Goal: Book appointment/travel/reservation

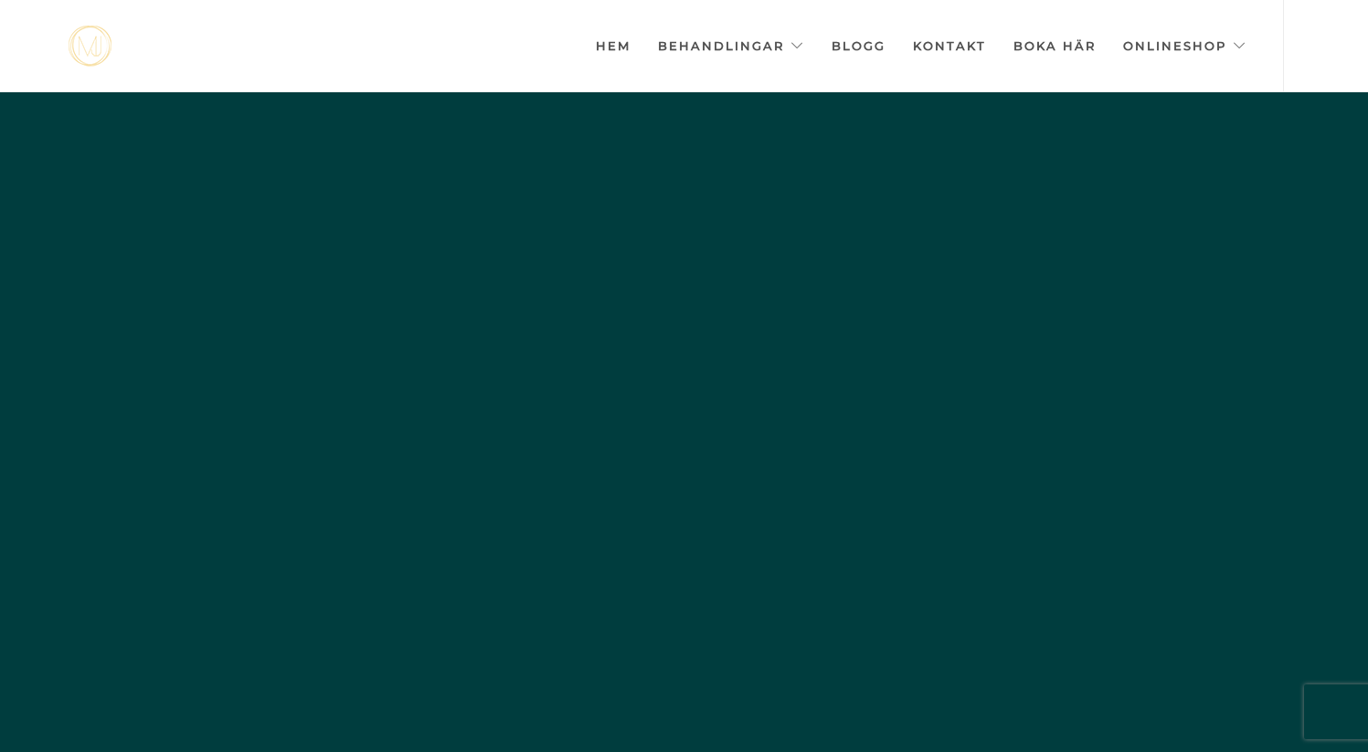
scroll to position [0, -9137]
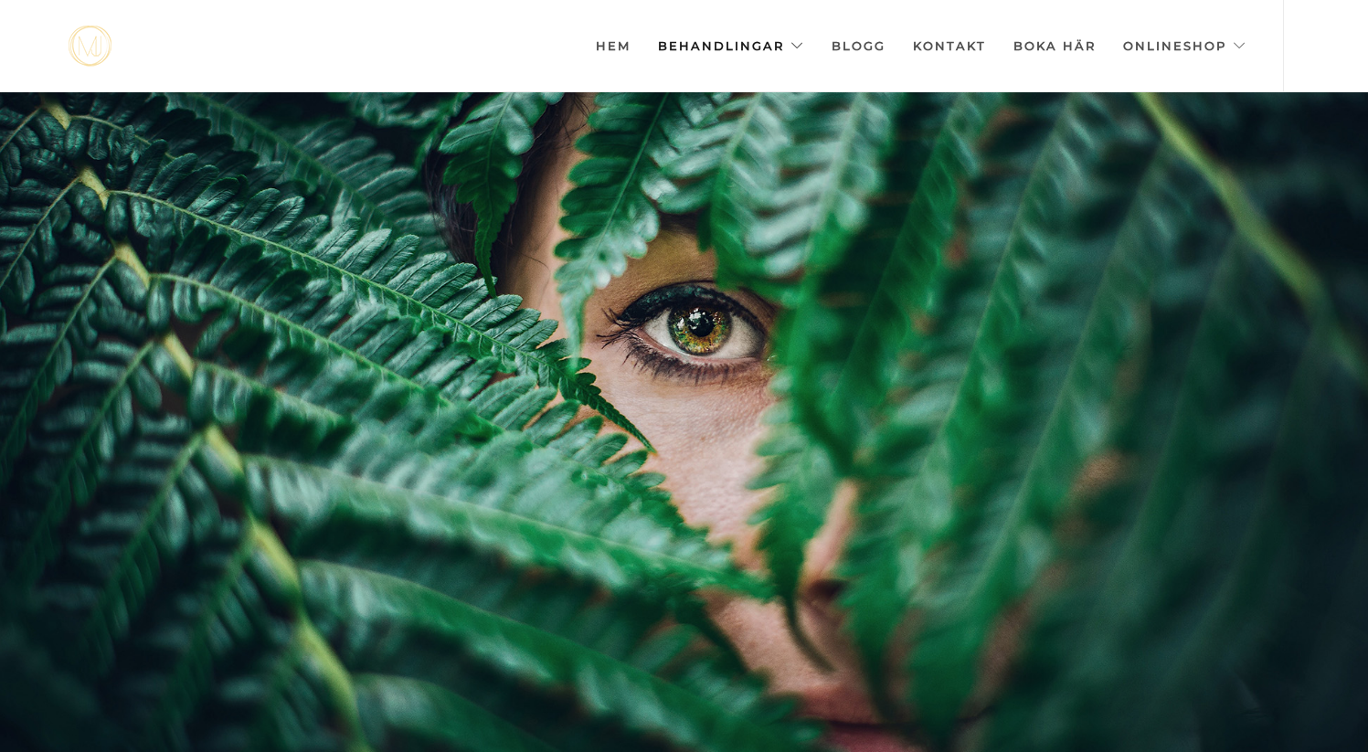
click at [707, 45] on link "Behandlingar" at bounding box center [731, 45] width 146 height 91
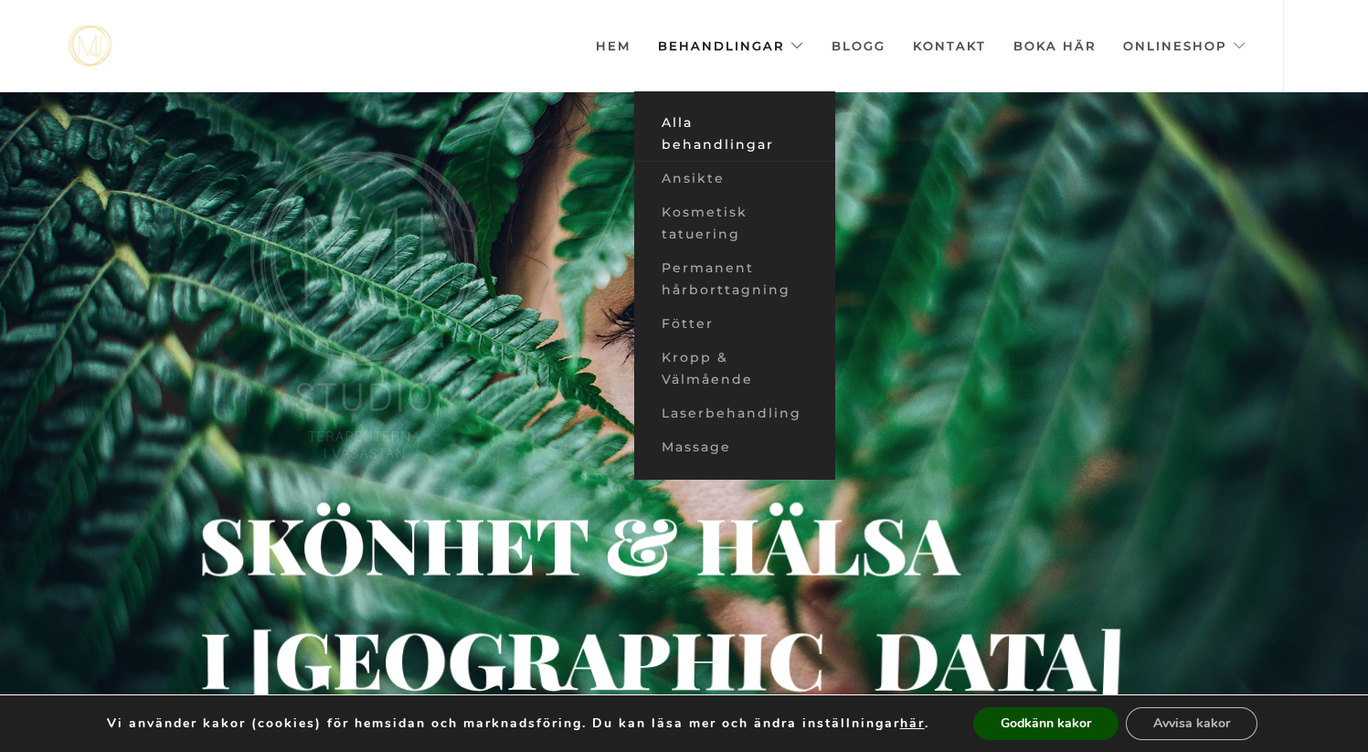
click at [691, 131] on link "Alla behandlingar" at bounding box center [734, 134] width 201 height 56
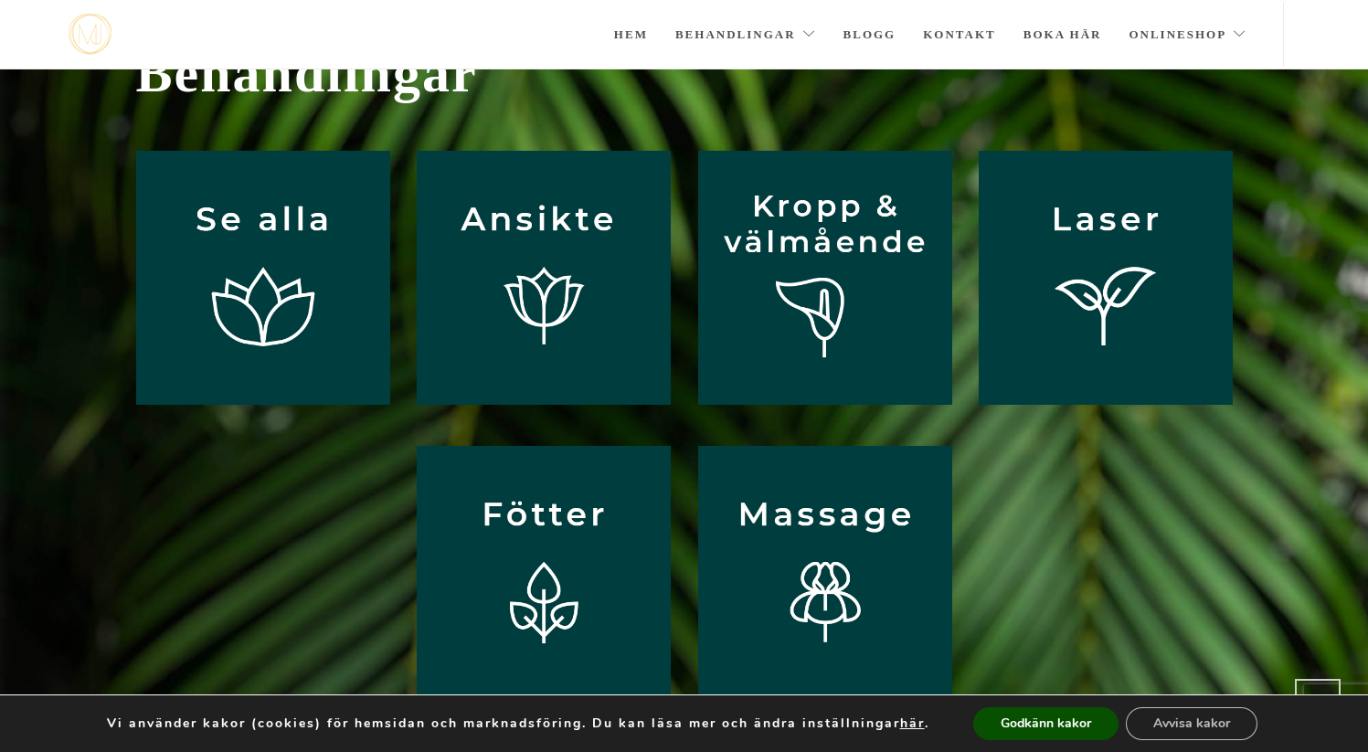
scroll to position [90, 0]
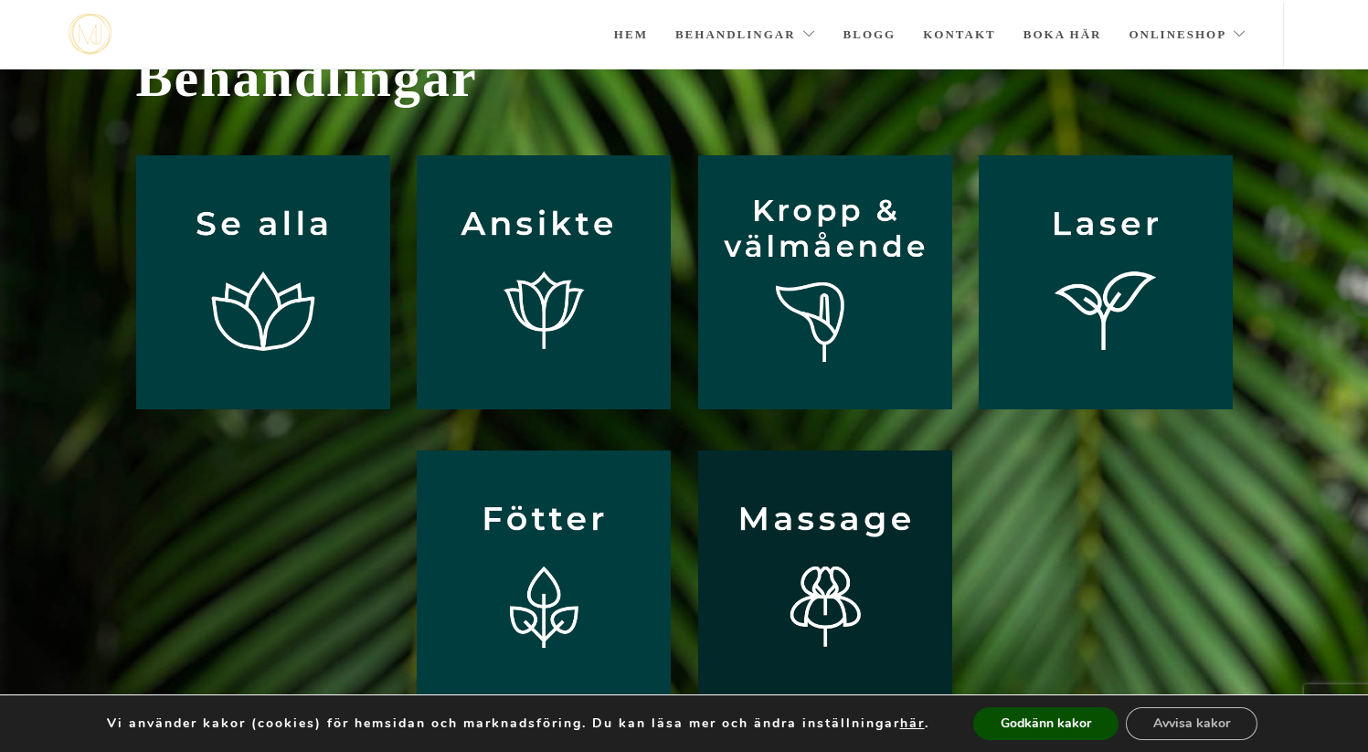
click at [760, 513] on img at bounding box center [825, 577] width 254 height 254
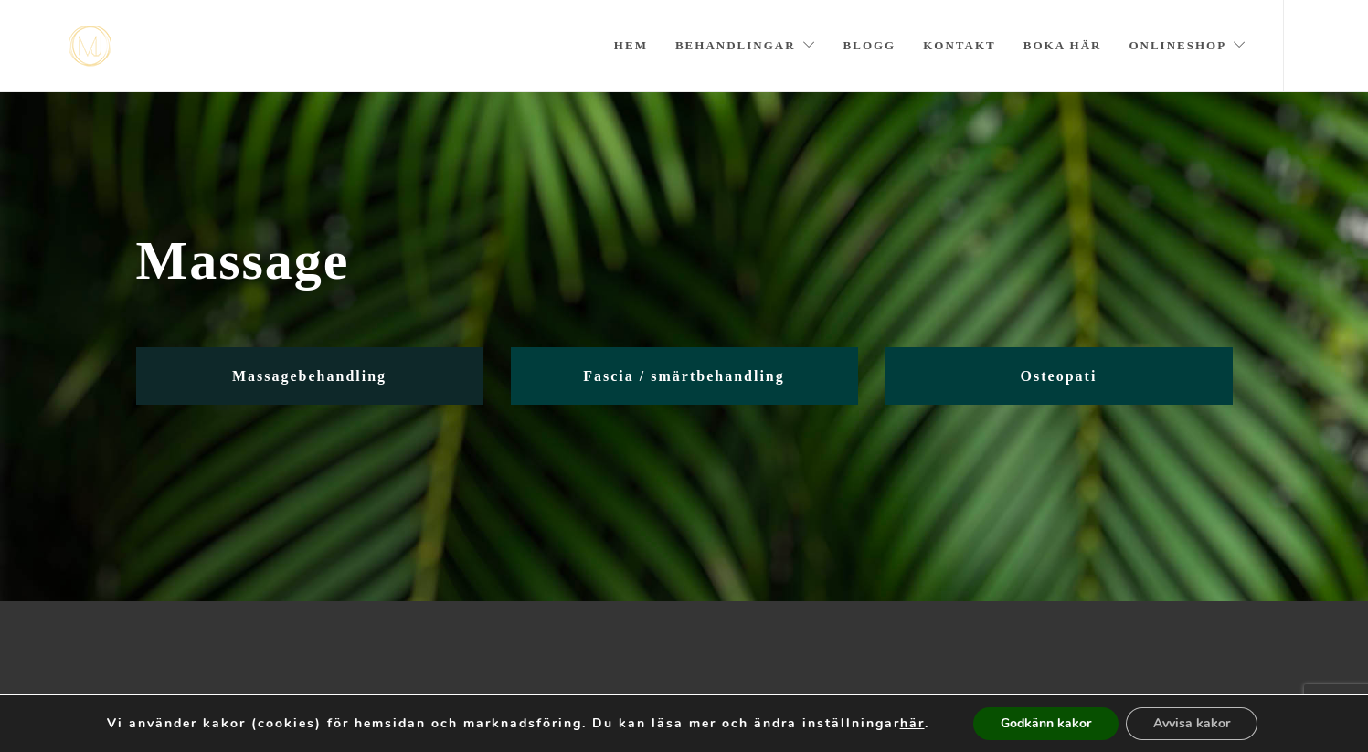
click at [390, 386] on link "Massagebehandling" at bounding box center [309, 376] width 347 height 58
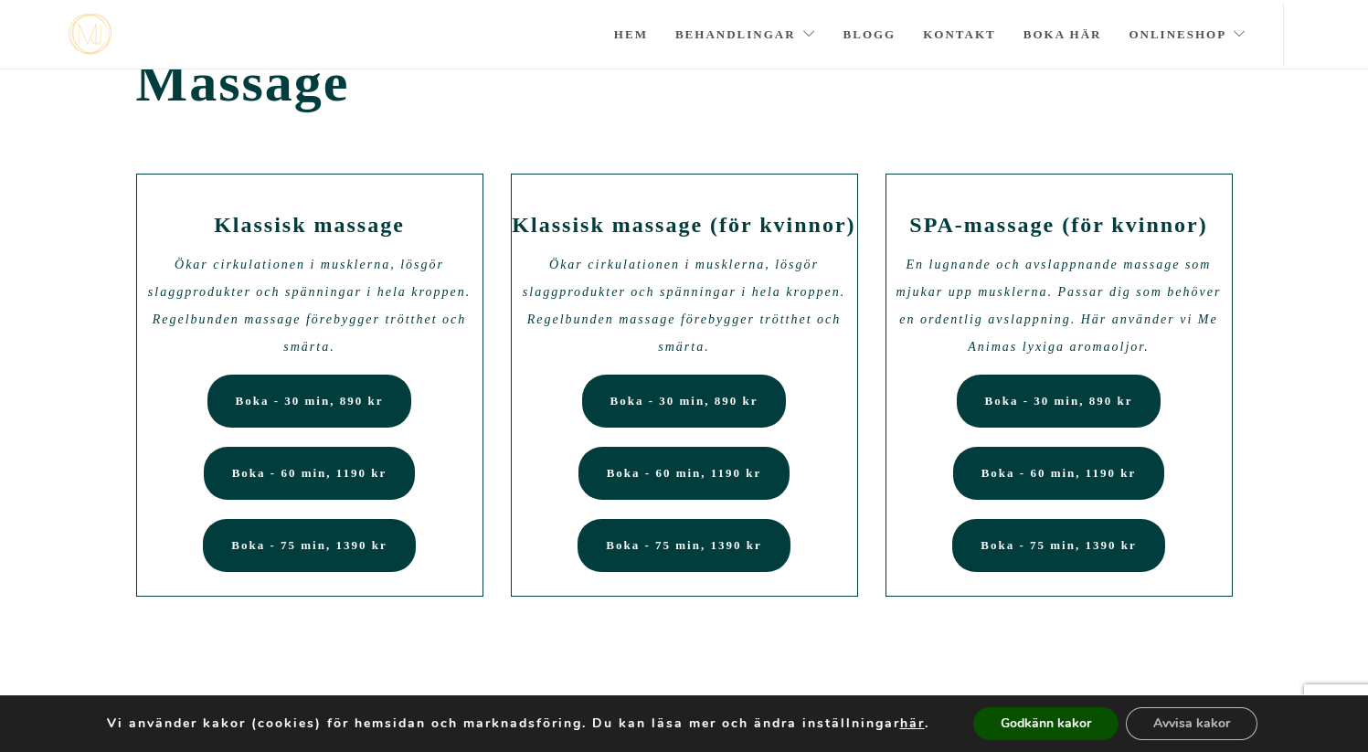
scroll to position [38, 0]
